Goal: Information Seeking & Learning: Check status

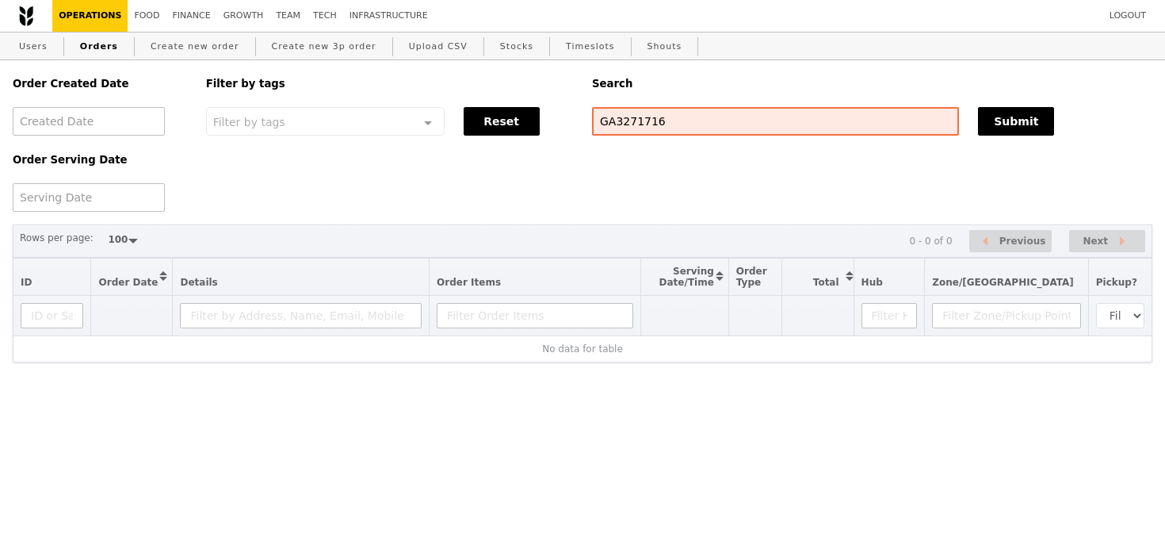
select select "100"
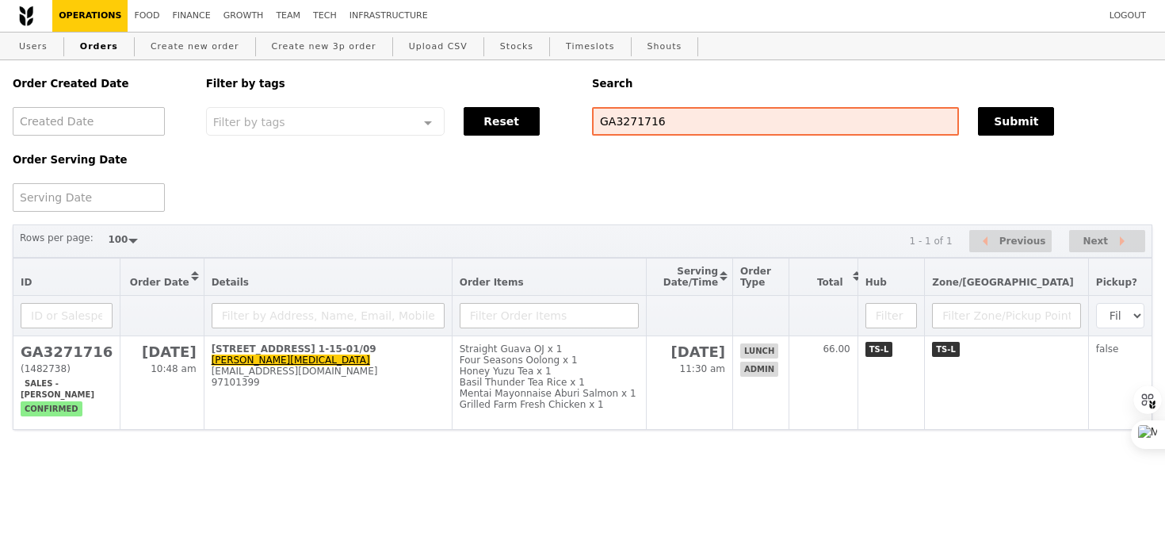
click at [733, 389] on td "[DATE] 11:30 am" at bounding box center [690, 383] width 86 height 94
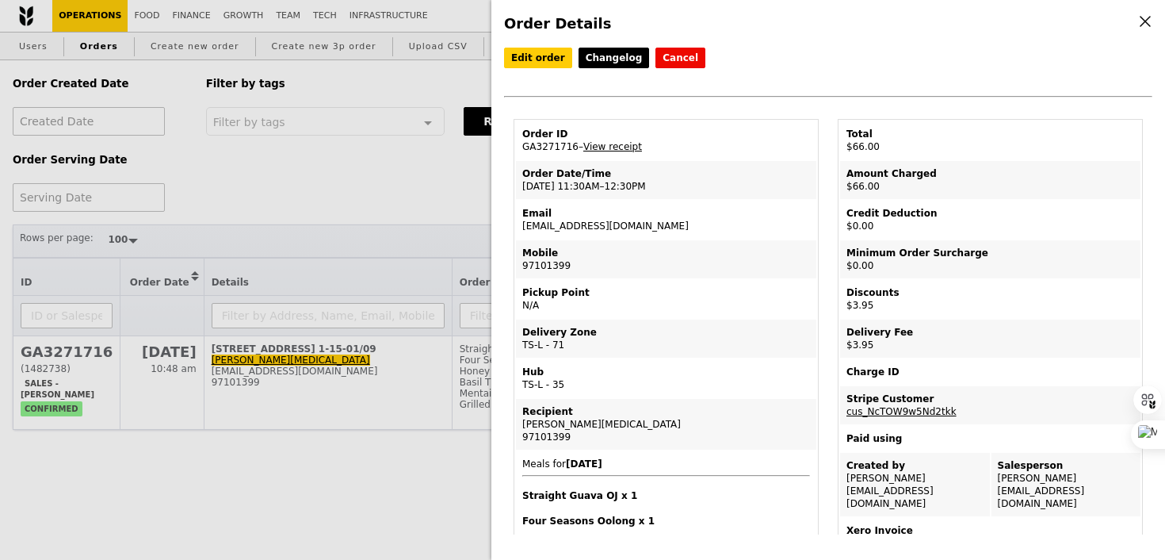
click at [601, 221] on td "Email [EMAIL_ADDRESS][DOMAIN_NAME]" at bounding box center [666, 220] width 300 height 38
copy td "[EMAIL_ADDRESS][DOMAIN_NAME]"
click at [479, 476] on div "Order Details Edit order Changelog Cancel Order ID GA3271716 – View receipt Ord…" at bounding box center [582, 280] width 1165 height 560
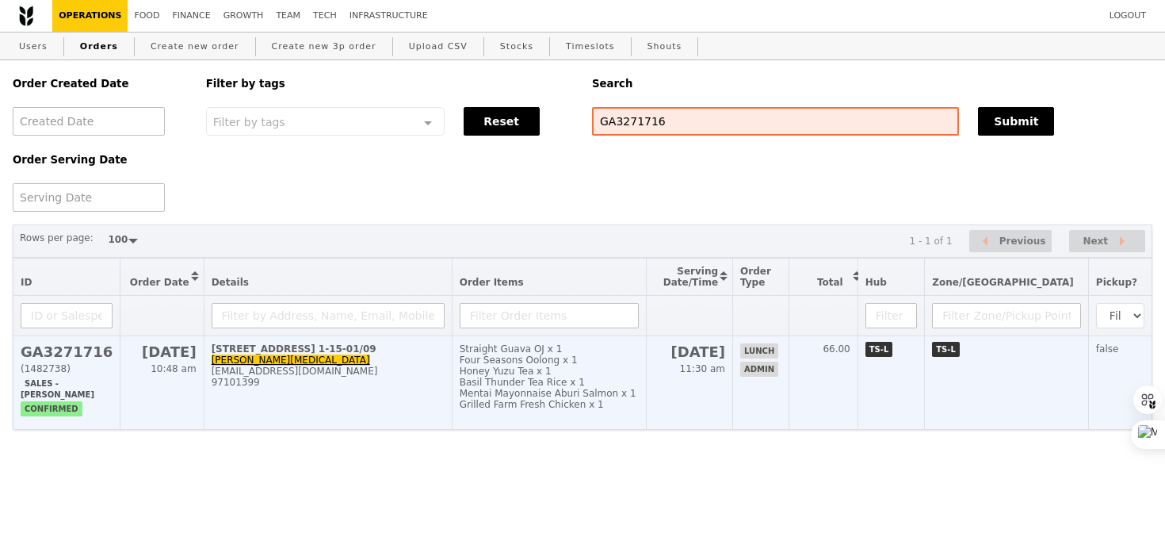
click at [425, 422] on td "[STREET_ADDRESS] 1-15-01/09 [PERSON_NAME][MEDICAL_DATA] [PERSON_NAME][EMAIL_ADD…" at bounding box center [328, 383] width 248 height 94
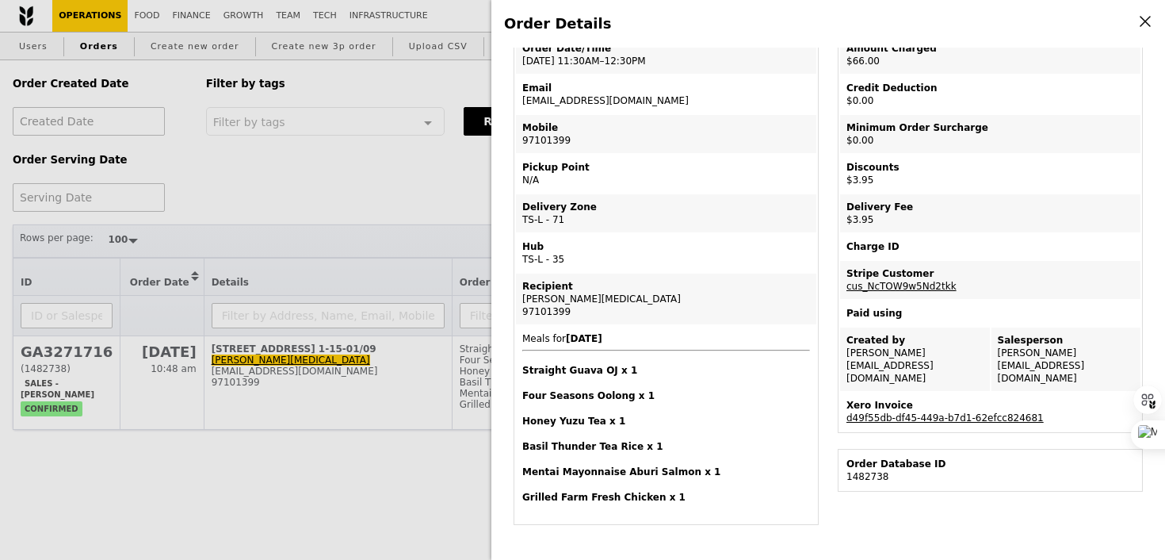
scroll to position [126, 0]
click at [938, 411] on link "d49f55db-df45-449a-b7d1-62efcc824681" at bounding box center [945, 416] width 197 height 11
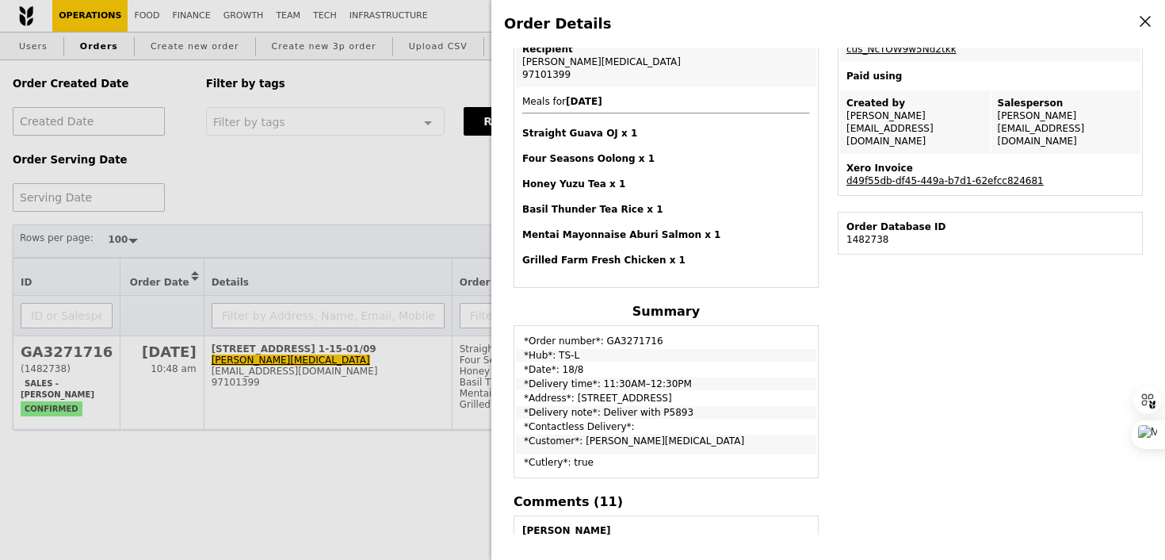
scroll to position [380, 0]
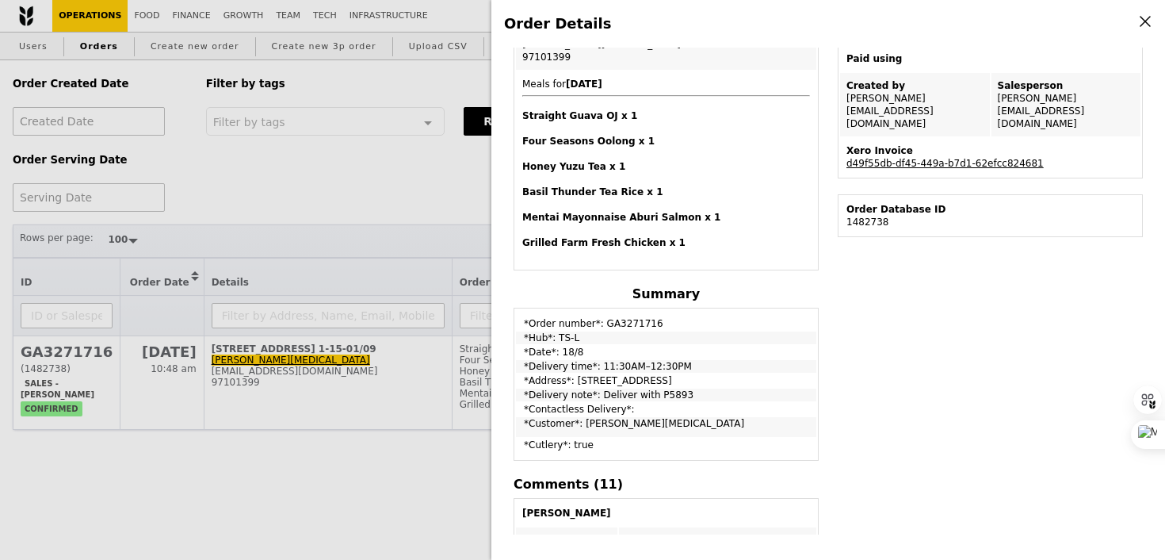
click at [375, 455] on div "Order Details Edit order Changelog Cancel Order ID GA3271716 – View receipt Ord…" at bounding box center [582, 280] width 1165 height 560
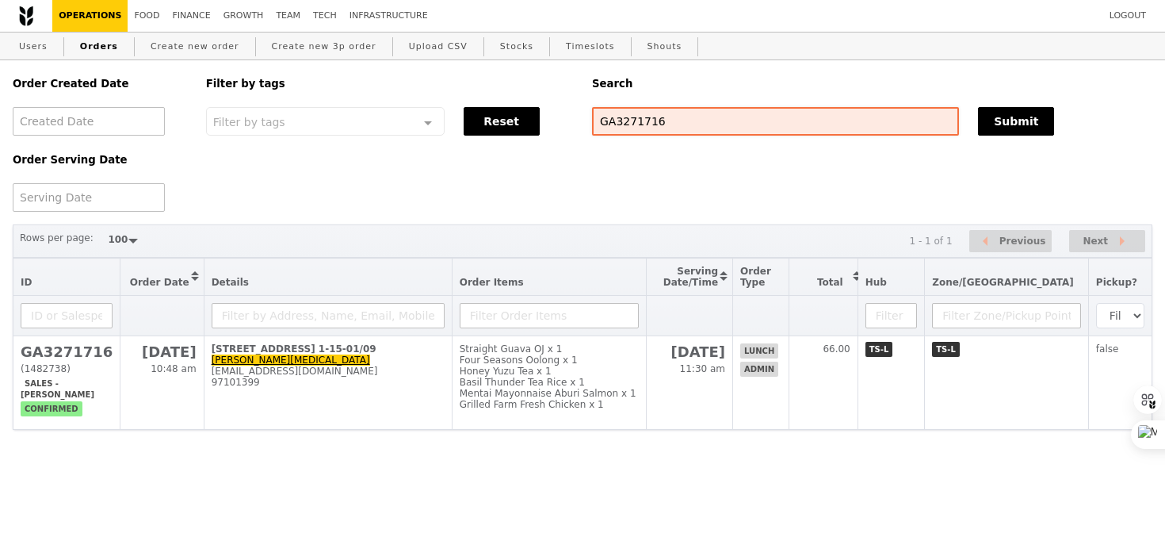
scroll to position [472, 0]
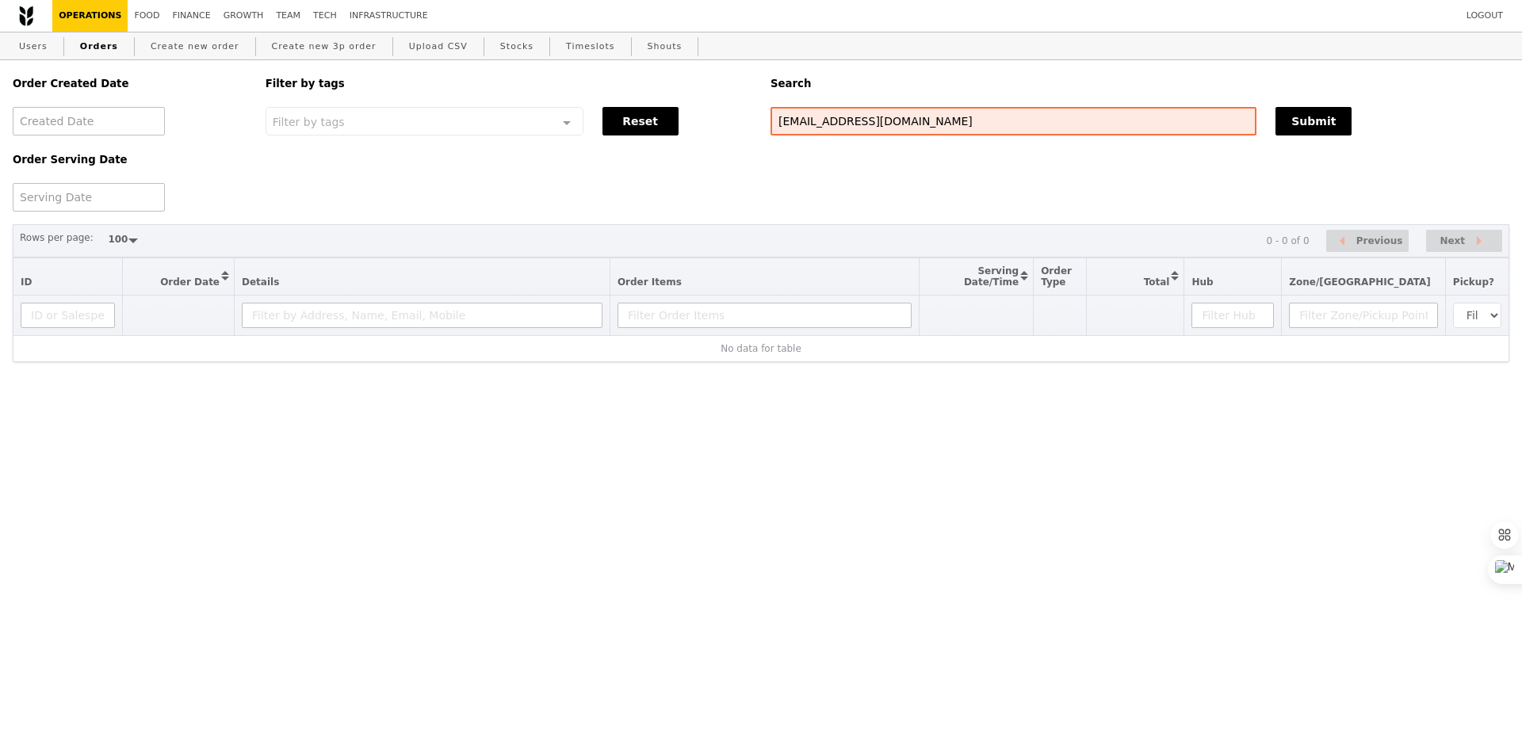
select select "100"
click at [828, 111] on input "[EMAIL_ADDRESS][DOMAIN_NAME]" at bounding box center [1013, 121] width 486 height 29
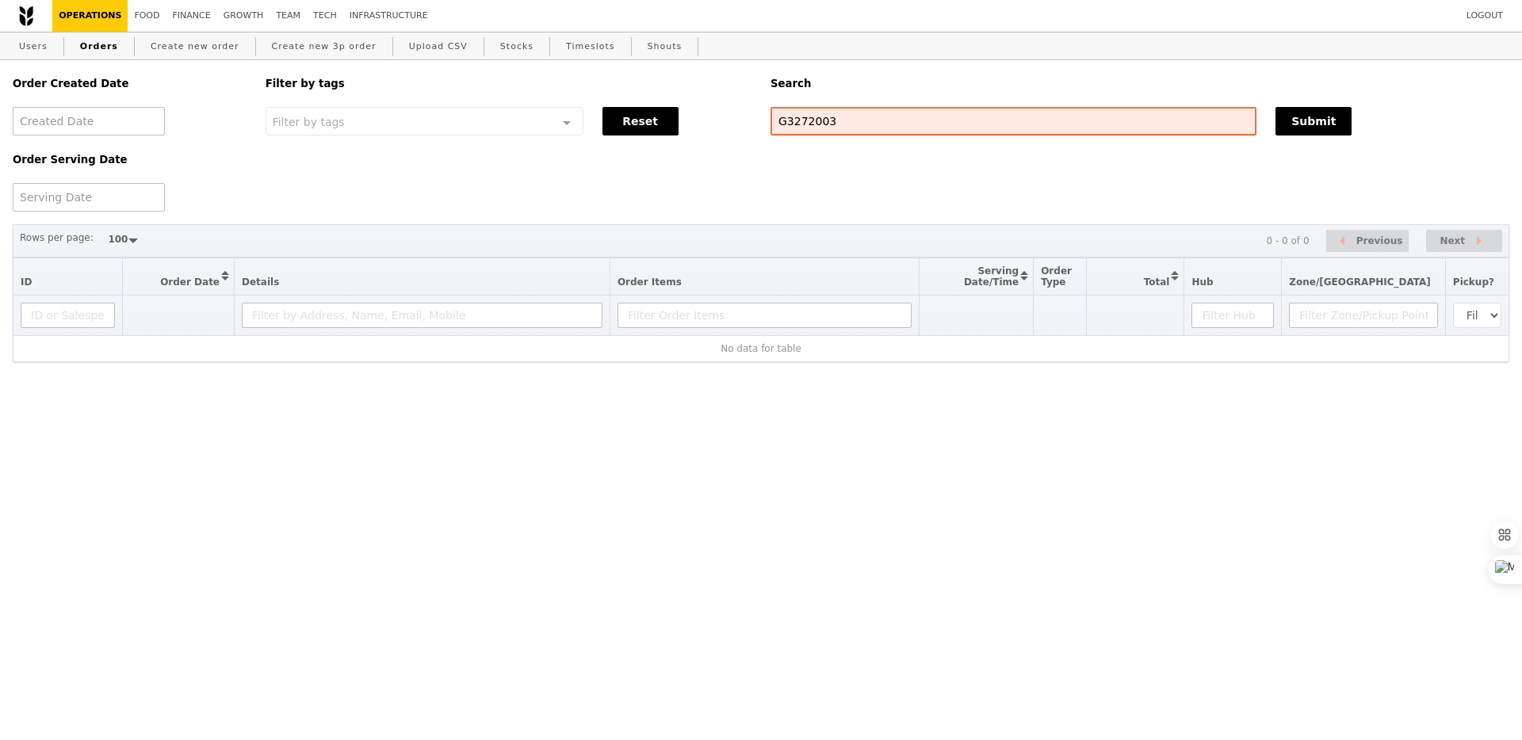
type input "G3272003"
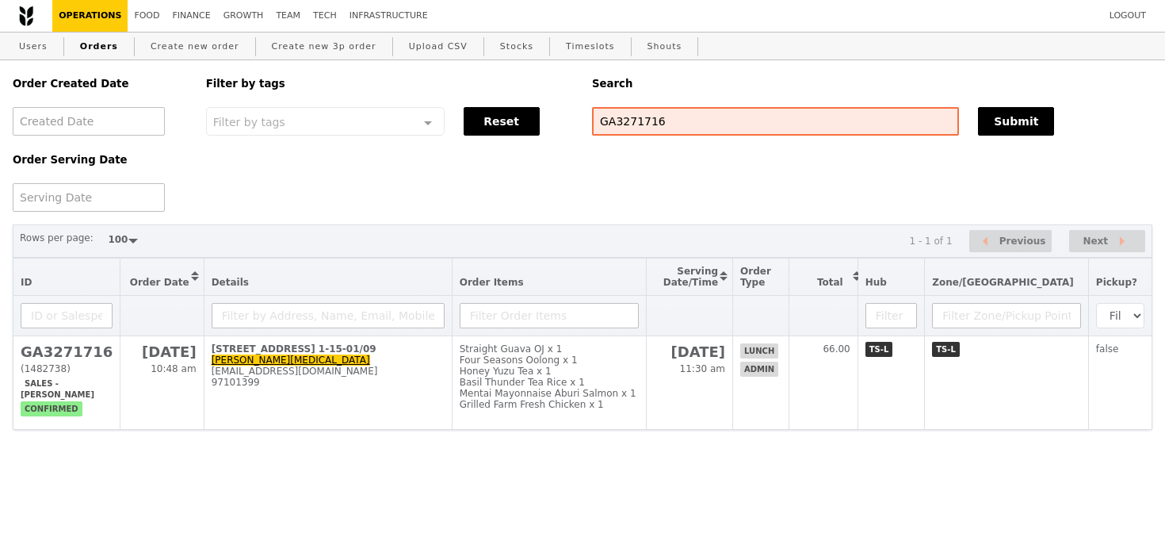
select select "100"
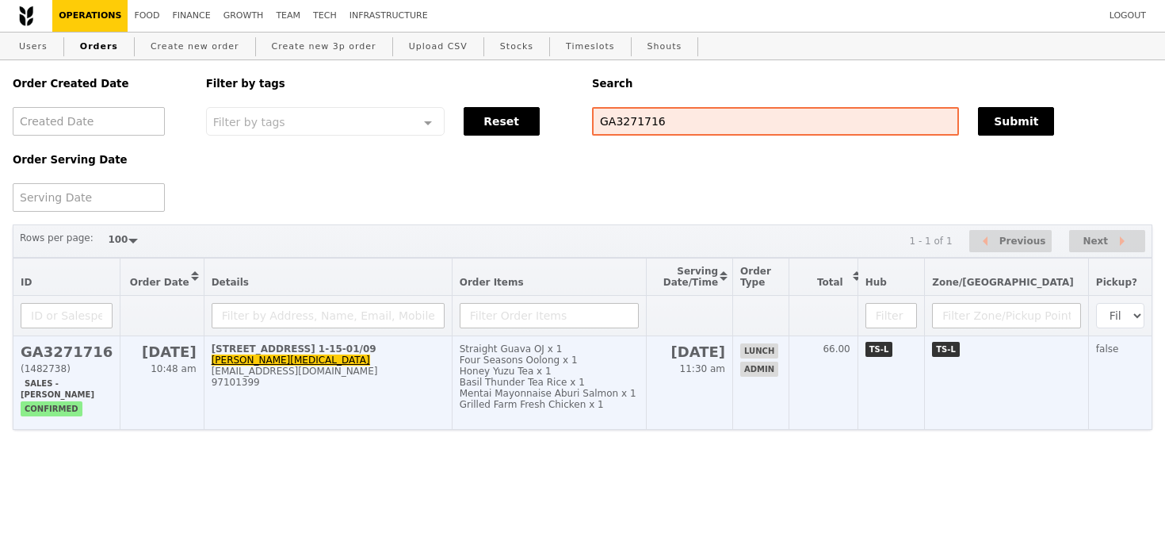
click at [486, 396] on td "Straight Guava OJ x 1 Four Seasons Oolong x 1 Honey Yuzu Tea x 1 Basil Thunder …" at bounding box center [549, 383] width 195 height 94
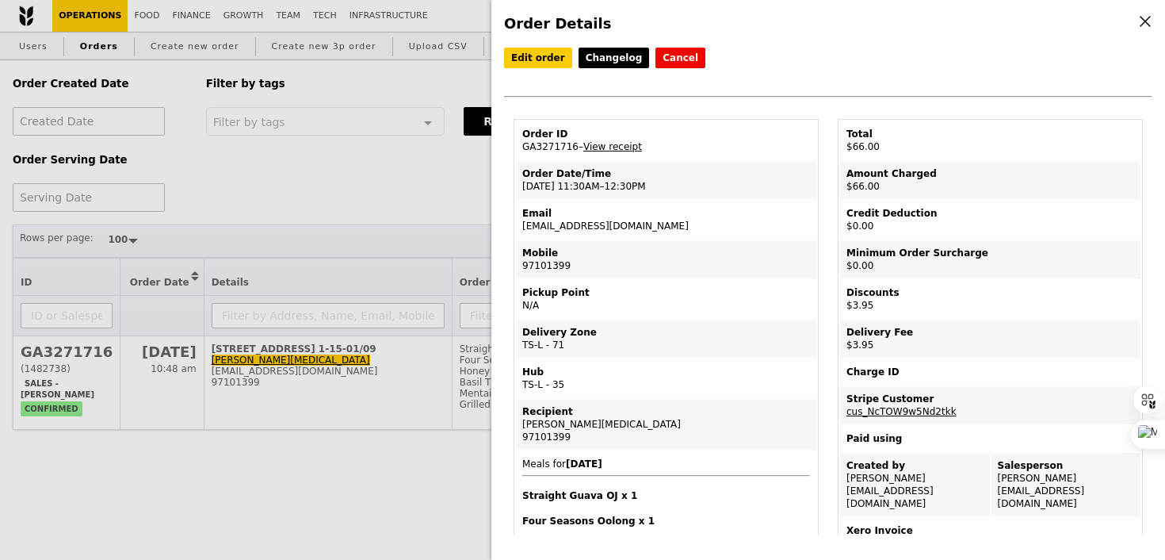
click at [537, 152] on td "Order ID GA3271716 – View receipt" at bounding box center [666, 140] width 300 height 38
click at [569, 197] on td "Order Date/Time 18/8 – 11:30AM–12:30PM" at bounding box center [666, 180] width 300 height 38
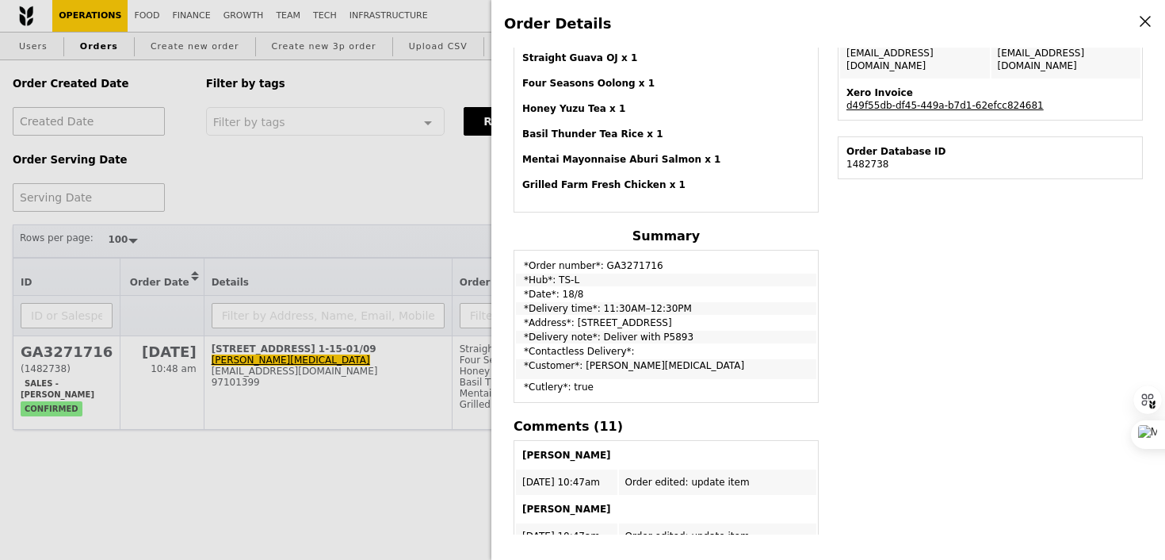
scroll to position [405, 0]
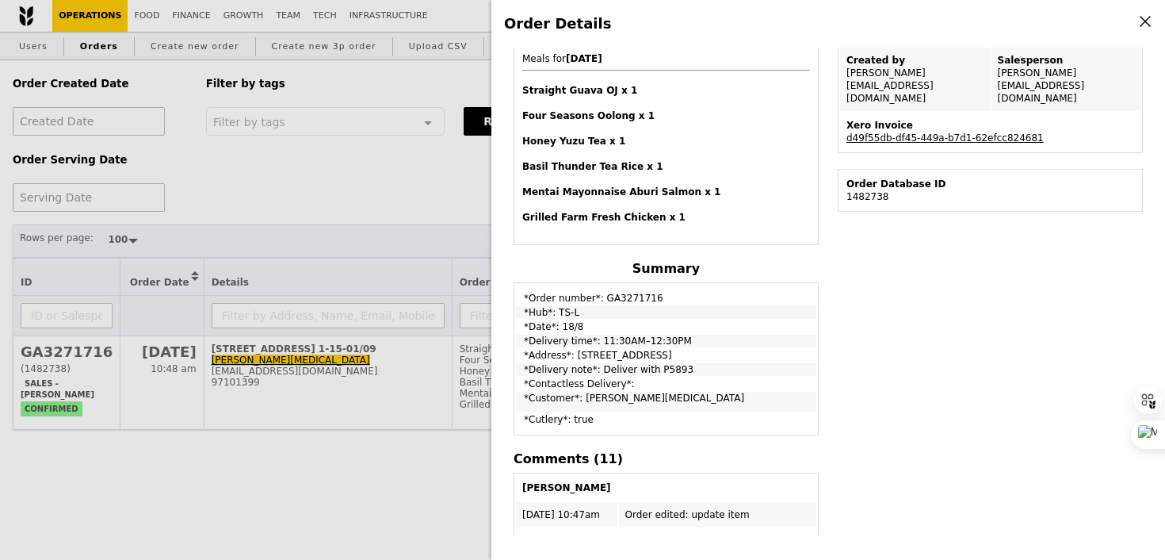
click at [659, 369] on td "*Delivery note*: Deliver with P5893" at bounding box center [666, 369] width 300 height 13
copy td "P5893"
